Goal: Book appointment/travel/reservation

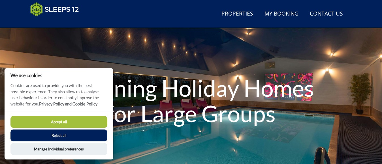
scroll to position [74, 0]
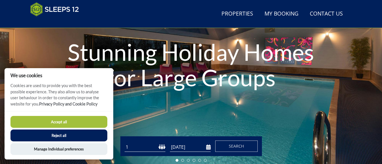
click at [107, 116] on button "Accept all" at bounding box center [58, 122] width 97 height 12
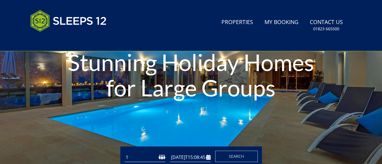
type input "[DATE]"
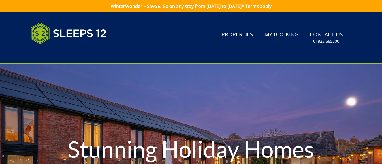
drag, startPoint x: 385, startPoint y: 28, endPoint x: 346, endPoint y: 91, distance: 74.3
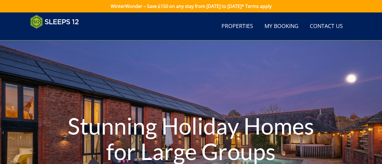
scroll to position [803, 0]
